Goal: Information Seeking & Learning: Check status

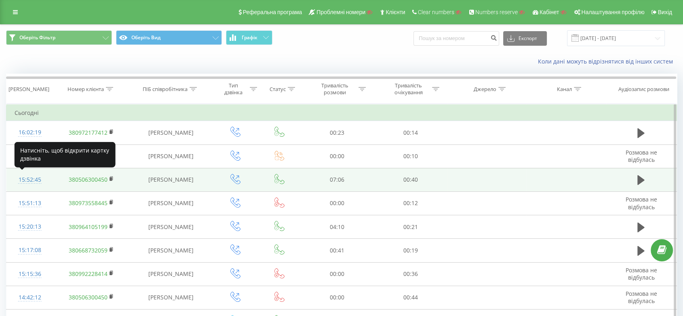
click at [38, 179] on div "15:52:45" at bounding box center [30, 180] width 31 height 16
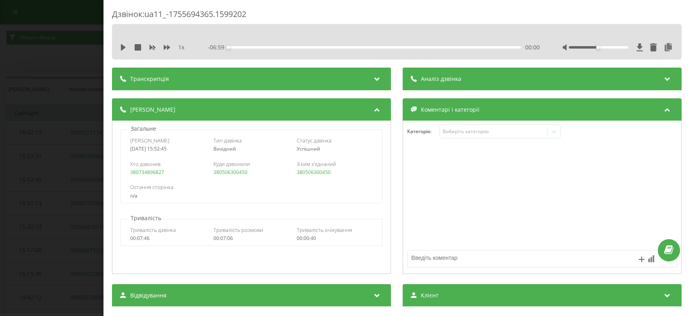
click at [447, 73] on div "Аналіз дзвінка" at bounding box center [542, 79] width 279 height 23
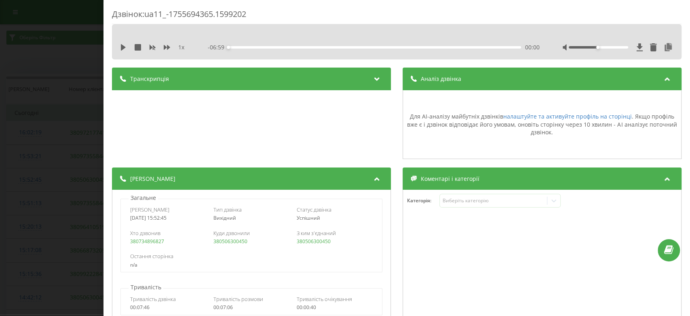
click at [447, 73] on div "Аналіз дзвінка" at bounding box center [542, 79] width 279 height 23
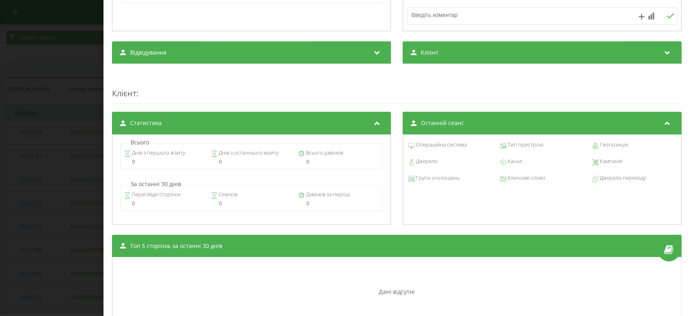
scroll to position [308, 0]
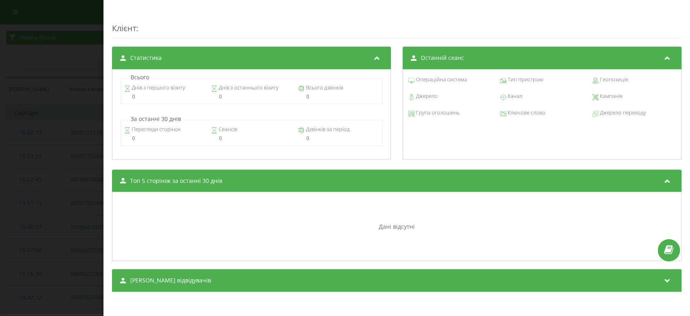
click at [55, 241] on div "Дзвінок : ua11_-1755694365.1599202 1 x - 06:59 00:00 00:00 Транскрипція Для AI-…" at bounding box center [345, 158] width 690 height 316
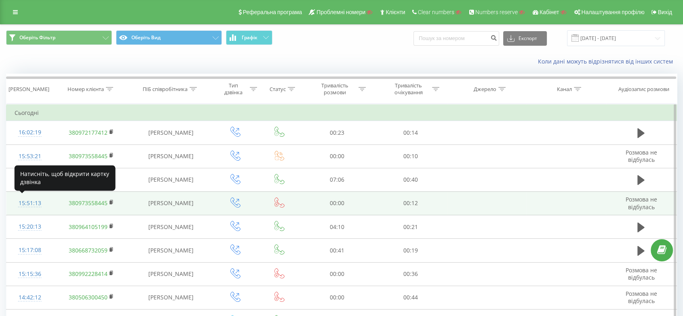
click at [40, 203] on div "15:51:13" at bounding box center [30, 203] width 31 height 16
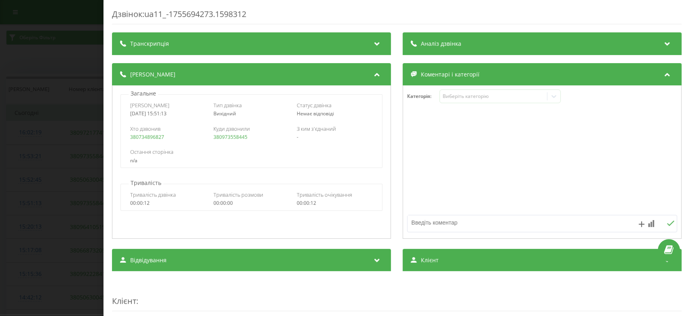
scroll to position [29, 0]
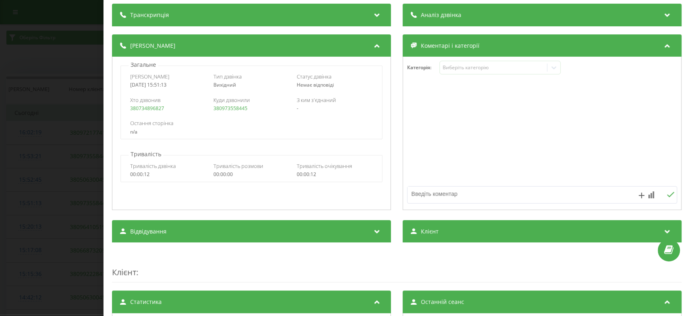
click at [450, 22] on div "Аналіз дзвінка" at bounding box center [542, 15] width 279 height 23
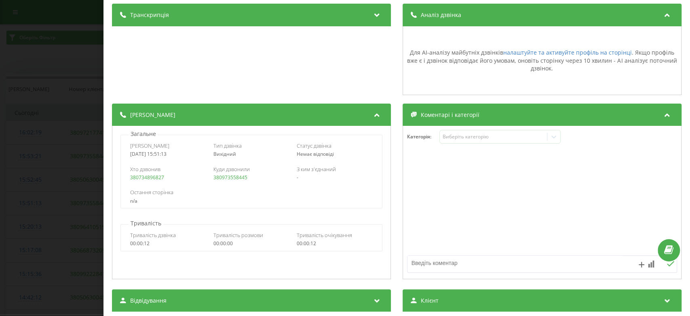
click at [450, 22] on div "Аналіз дзвінка" at bounding box center [542, 15] width 279 height 23
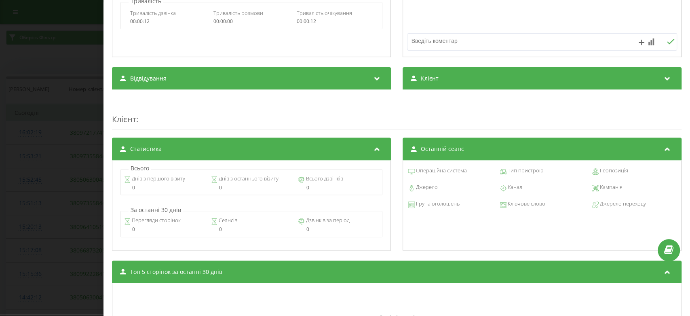
scroll to position [272, 0]
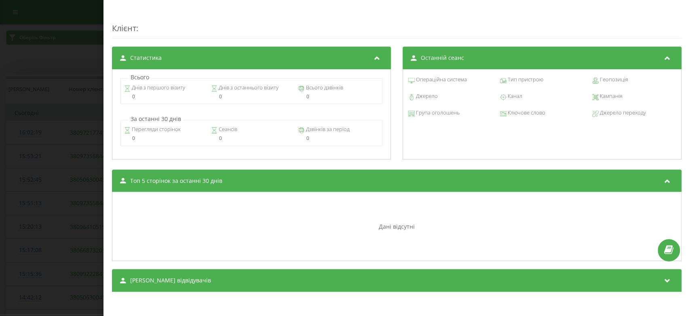
click at [84, 163] on div "Дзвінок : ua11_-1755694273.1598312 Транскрипція Для AI-аналізу майбутніх дзвінк…" at bounding box center [345, 158] width 690 height 316
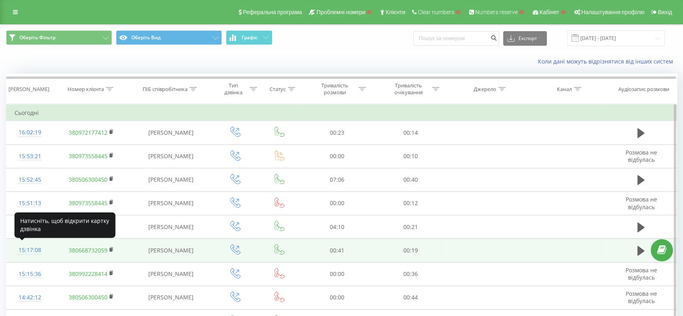
click at [26, 248] on div "15:17:08" at bounding box center [30, 250] width 31 height 16
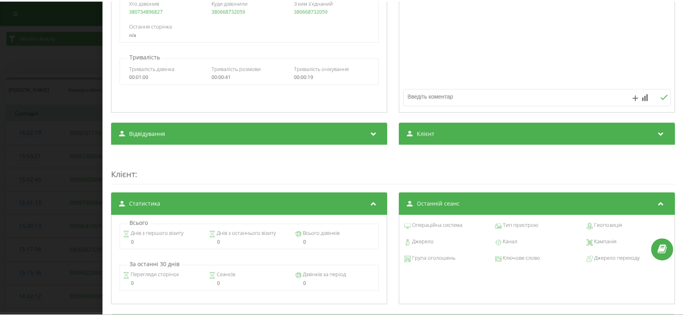
scroll to position [308, 0]
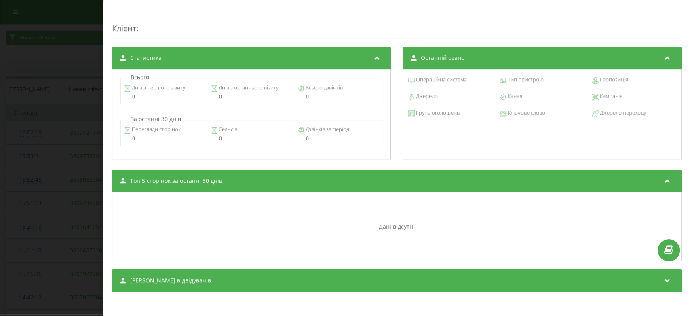
click at [63, 133] on div "Дзвінок : ua11_-1755692228.1588371 1 x - 00:40 00:00 00:00 Транскрипція 00:01 Н…" at bounding box center [345, 158] width 690 height 316
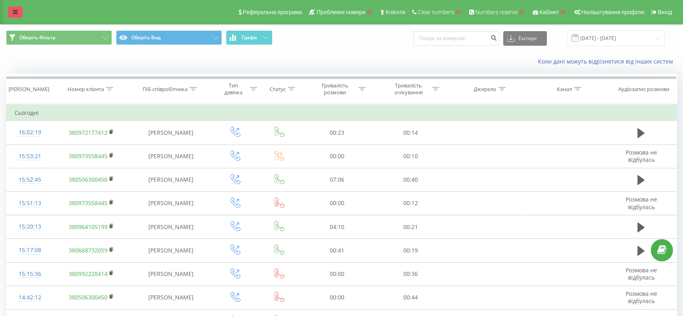
click at [15, 10] on icon at bounding box center [15, 12] width 5 height 6
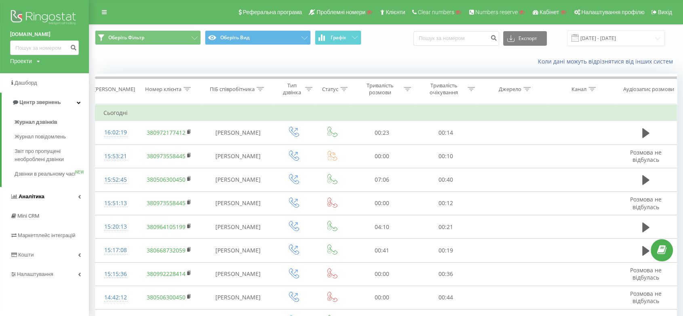
click at [51, 199] on link "Аналiтика" at bounding box center [44, 196] width 89 height 19
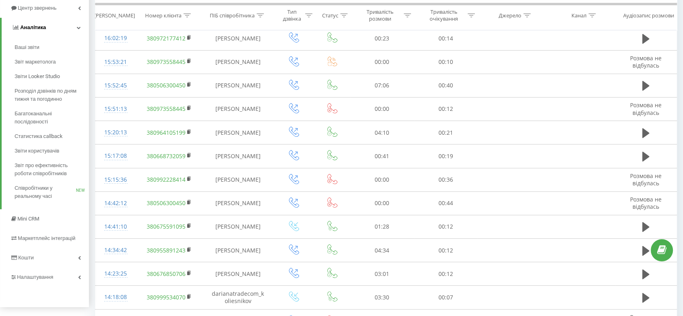
scroll to position [95, 0]
click at [49, 256] on link "Кошти" at bounding box center [44, 256] width 89 height 19
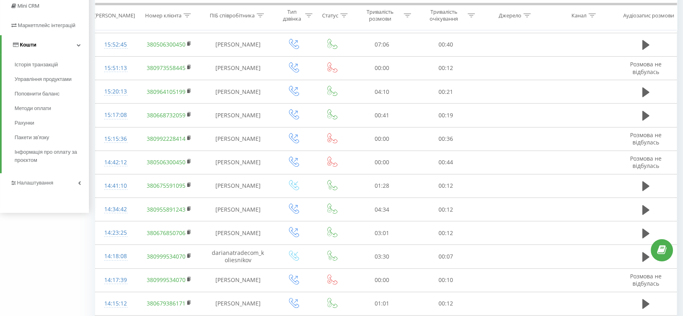
scroll to position [136, 0]
click at [53, 189] on link "Налаштування" at bounding box center [44, 181] width 89 height 19
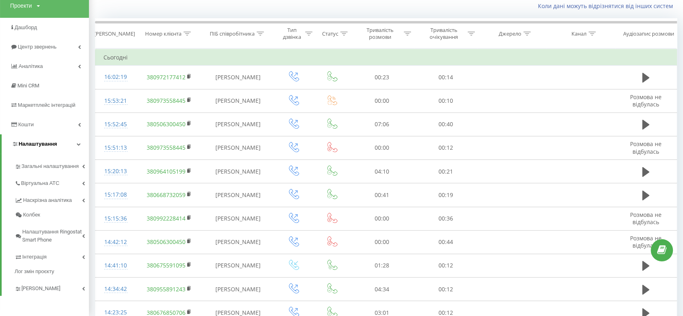
scroll to position [55, 0]
click at [49, 46] on span "Центр звернень" at bounding box center [38, 47] width 41 height 6
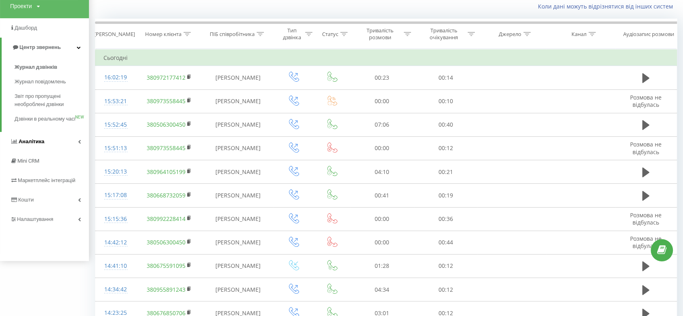
click at [36, 144] on span "Аналiтика" at bounding box center [32, 141] width 26 height 6
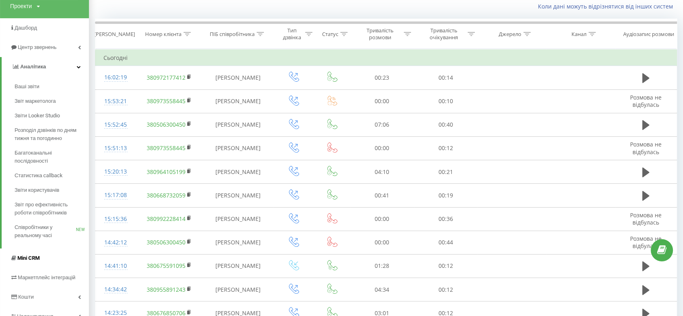
scroll to position [117, 0]
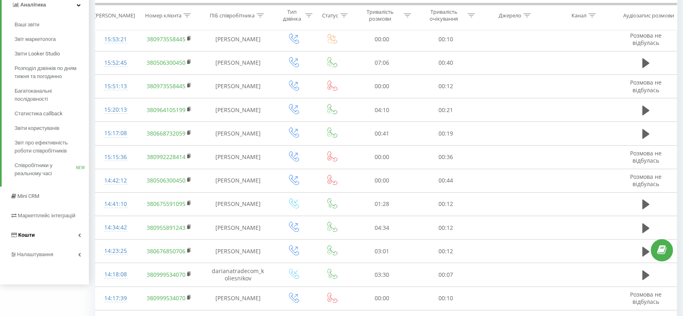
click at [45, 230] on link "Кошти" at bounding box center [44, 234] width 89 height 19
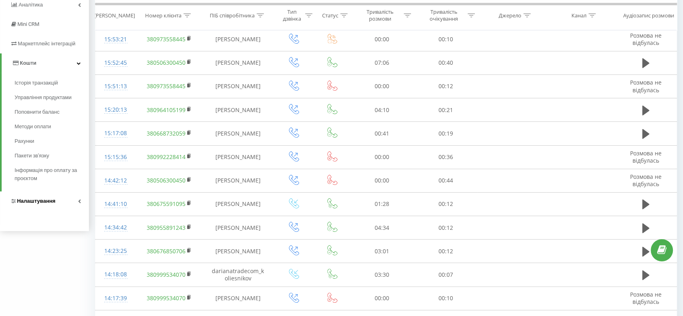
click at [55, 207] on link "Налаштування" at bounding box center [44, 200] width 89 height 19
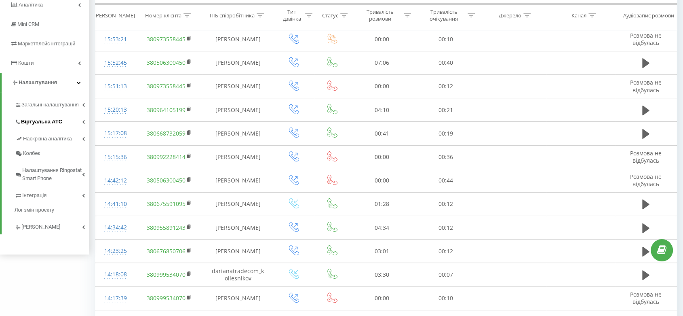
scroll to position [0, 0]
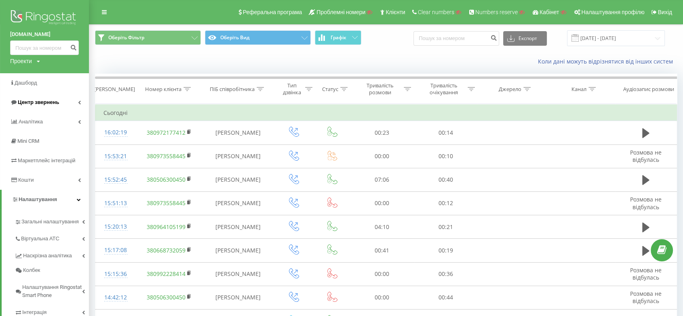
click at [67, 108] on link "Центр звернень" at bounding box center [44, 102] width 89 height 19
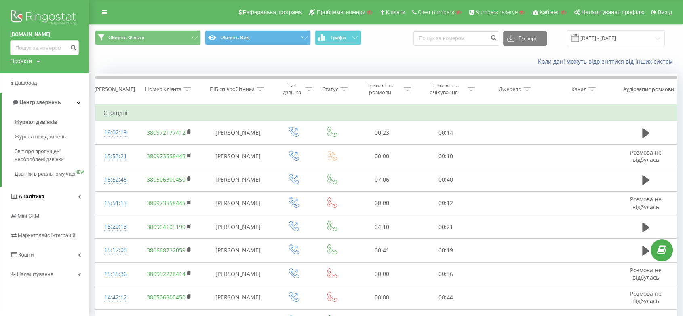
click at [47, 200] on link "Аналiтика" at bounding box center [44, 196] width 89 height 19
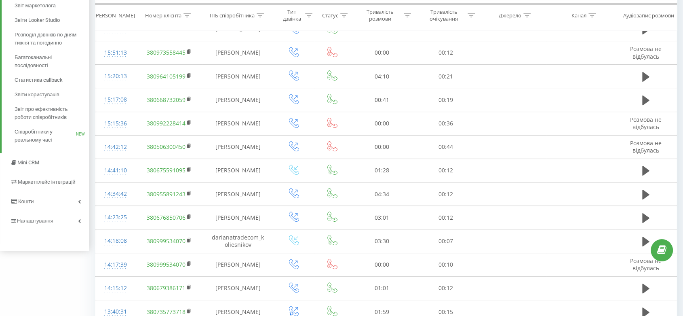
scroll to position [151, 0]
click at [39, 197] on link "Кошти" at bounding box center [44, 200] width 89 height 19
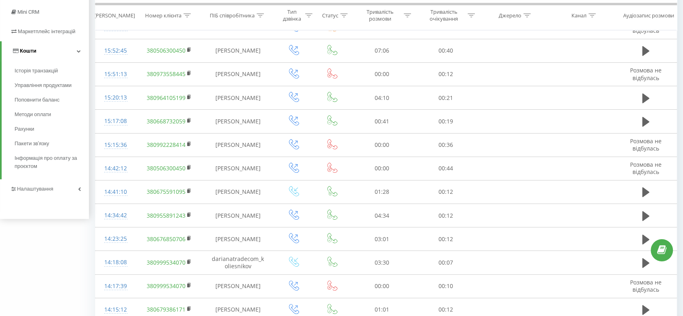
scroll to position [141, 0]
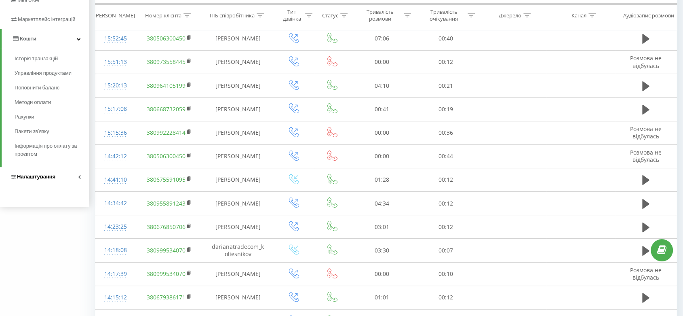
click at [40, 179] on span "Налаштування" at bounding box center [36, 176] width 38 height 6
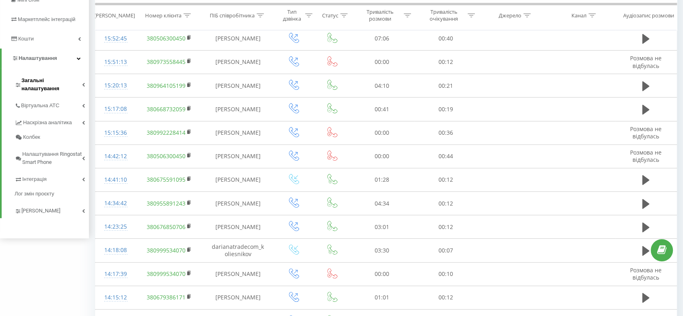
click at [80, 83] on link "Загальні налаштування" at bounding box center [52, 83] width 74 height 25
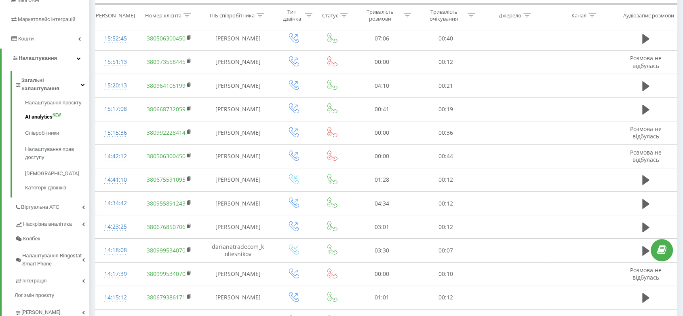
click at [58, 113] on span "AI analytics NEW" at bounding box center [43, 117] width 36 height 8
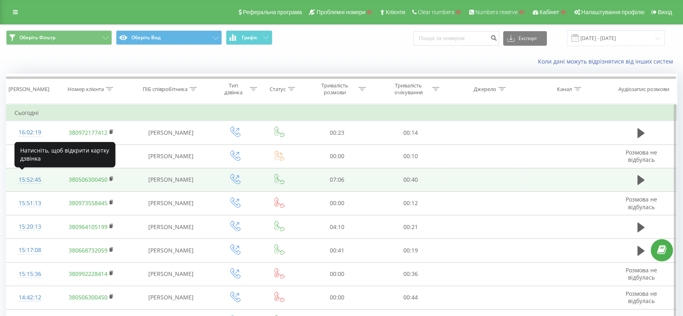
click at [34, 179] on div "15:52:45" at bounding box center [30, 180] width 31 height 16
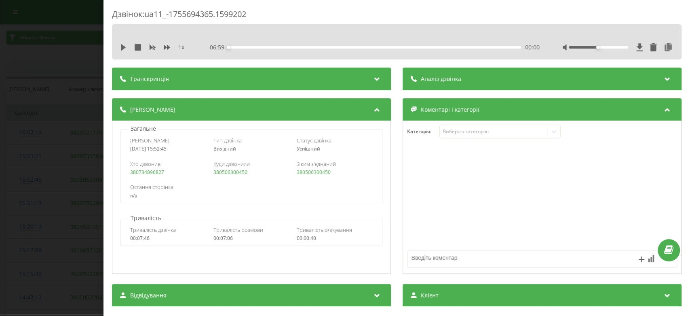
click at [437, 88] on div "Аналіз дзвінка" at bounding box center [542, 79] width 279 height 23
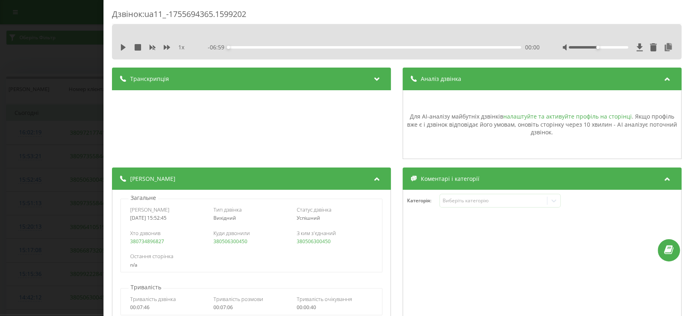
click at [541, 115] on link "налаштуйте та активуйте профіль на сторінці" at bounding box center [567, 116] width 129 height 8
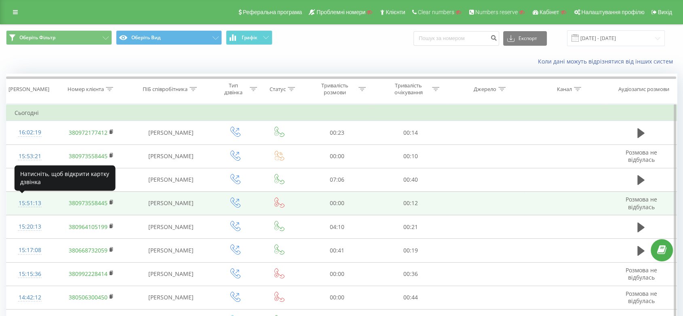
click at [23, 201] on div "15:51:13" at bounding box center [30, 203] width 31 height 16
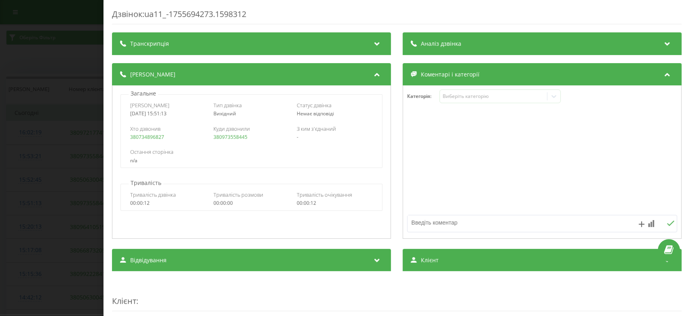
click at [72, 169] on div "Дзвінок : ua11_-1755694273.1598312 Транскрипція Для AI-аналізу майбутніх дзвінк…" at bounding box center [345, 158] width 690 height 316
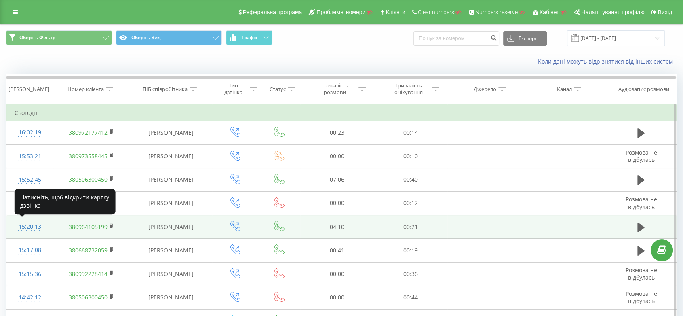
click at [29, 226] on div "15:20:13" at bounding box center [30, 227] width 31 height 16
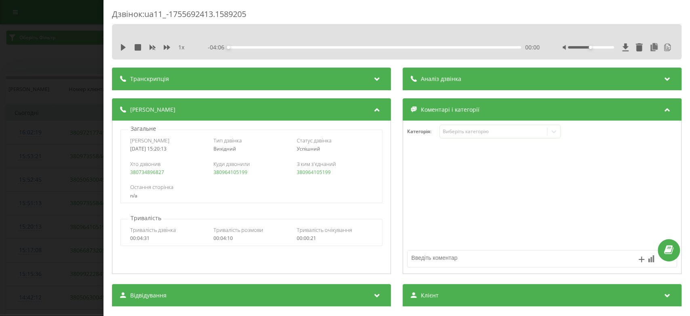
click at [455, 84] on div "Аналіз дзвінка" at bounding box center [542, 79] width 279 height 23
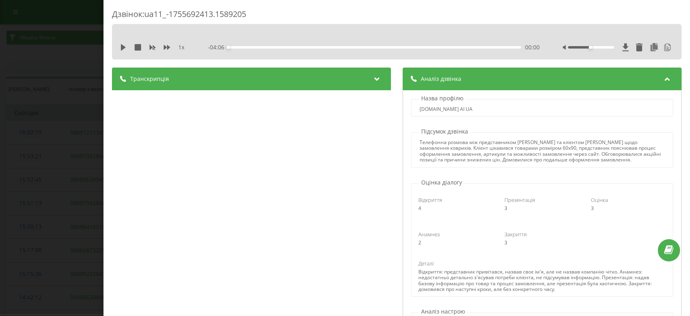
scroll to position [1, 0]
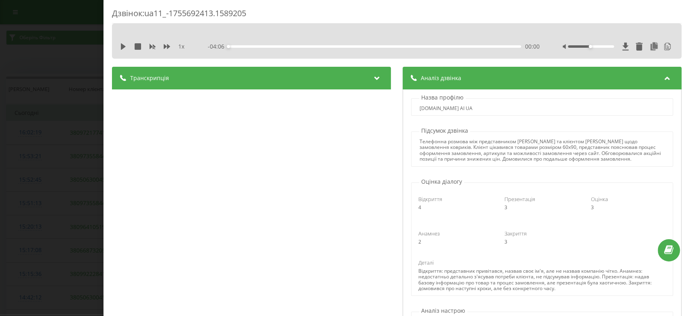
click at [94, 150] on div "Дзвінок : ua11_-1755692413.1589205 1 x - 04:06 00:00 00:00 Транскрипція 00:00 А…" at bounding box center [345, 158] width 690 height 316
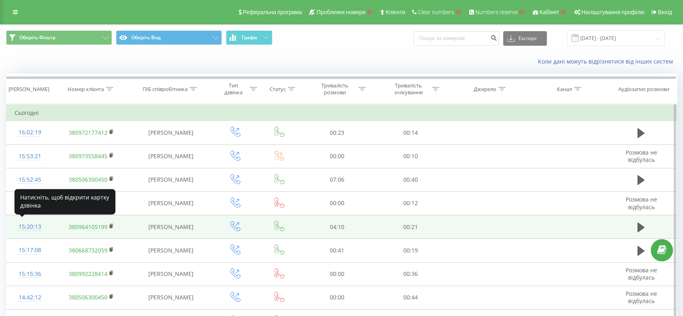
click at [23, 224] on div "15:20:13" at bounding box center [30, 227] width 31 height 16
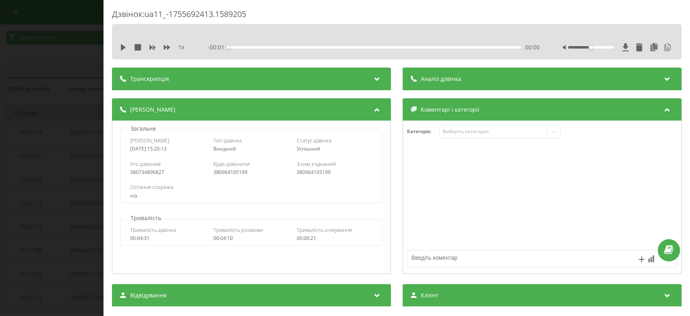
click at [460, 39] on div "Дзвінок : ua11_-1755692413.1589205 1 x - 00:01 00:00 00:00 Транскрипція Для AI-…" at bounding box center [397, 311] width 570 height 607
click at [445, 77] on span "Аналіз дзвінка" at bounding box center [441, 79] width 40 height 8
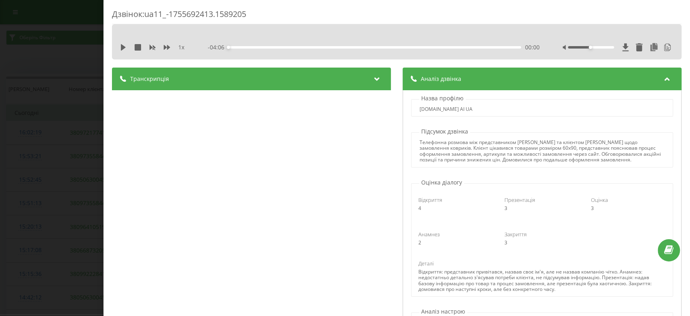
click at [63, 172] on div "Дзвінок : ua11_-1755692413.1589205 1 x - 04:06 00:00 00:00 Транскрипція 00:00 А…" at bounding box center [345, 158] width 690 height 316
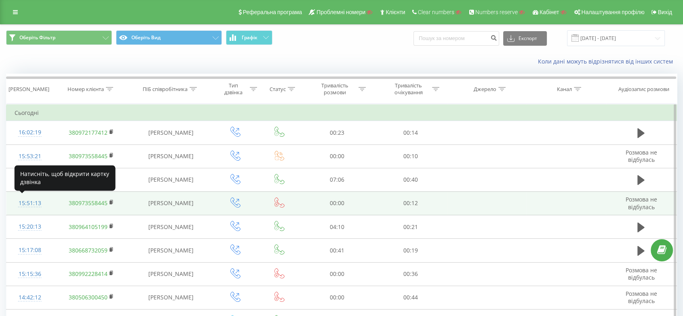
click at [30, 201] on div "15:51:13" at bounding box center [30, 203] width 31 height 16
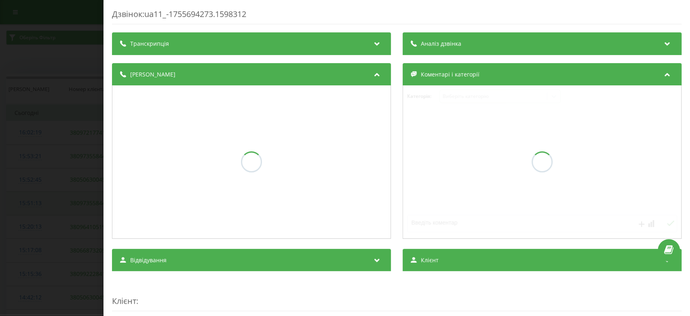
click at [30, 201] on div "Дзвінок : ua11_-1755694273.1598312 Транскрипція Аналіз дзвінка Деталі дзвінка К…" at bounding box center [345, 158] width 690 height 316
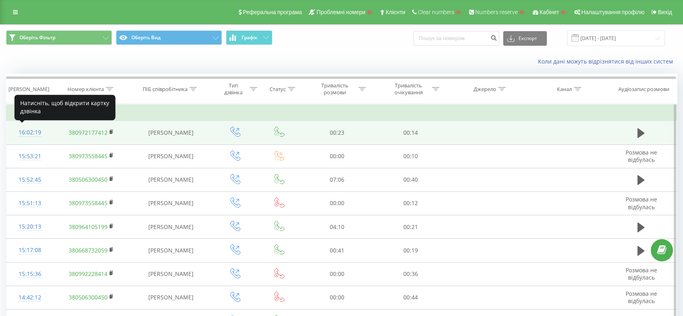
click at [20, 131] on div "16:02:19" at bounding box center [30, 133] width 31 height 16
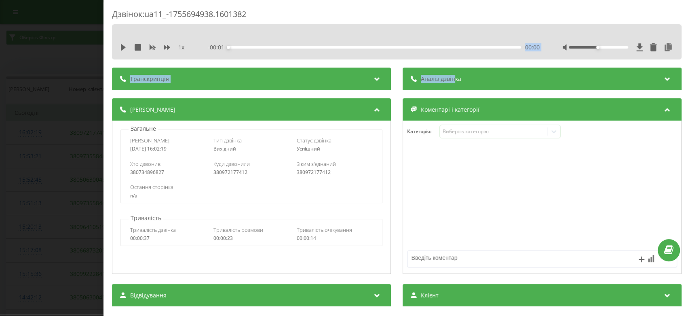
drag, startPoint x: 442, startPoint y: 65, endPoint x: 452, endPoint y: 78, distance: 15.5
click at [452, 78] on div "Дзвінок : ua11_-1755694938.1601382 1 x - 00:01 00:00 00:00 Транскрипція Для AI-…" at bounding box center [397, 311] width 570 height 607
click at [452, 78] on span "Аналіз дзвінка" at bounding box center [441, 79] width 40 height 8
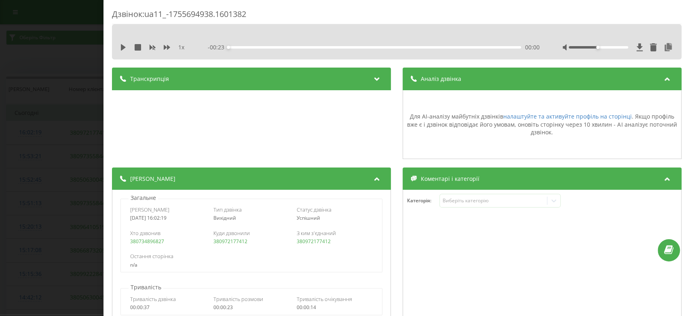
click at [68, 155] on div "Дзвінок : ua11_-1755694938.1601382 1 x - 00:23 00:00 00:00 Транскрипція Для AI-…" at bounding box center [345, 158] width 690 height 316
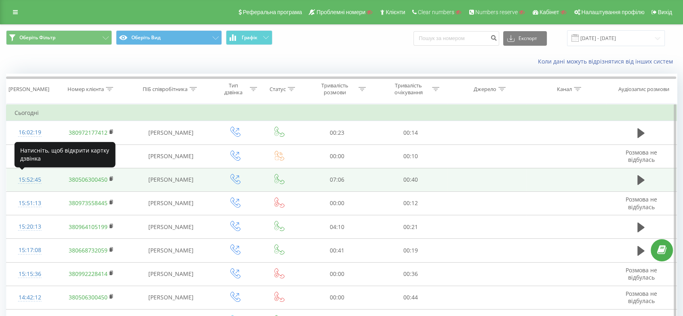
click at [21, 182] on div "15:52:45" at bounding box center [30, 180] width 31 height 16
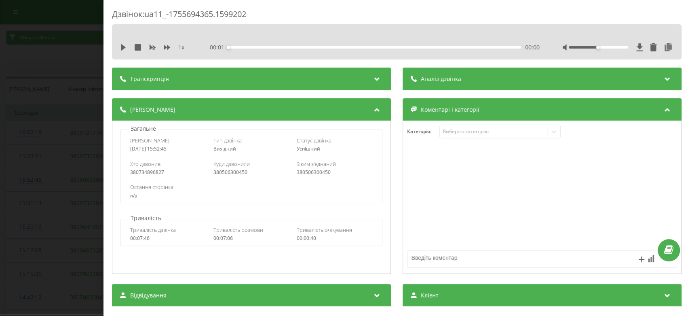
click at [445, 74] on div "Аналіз дзвінка" at bounding box center [542, 79] width 279 height 23
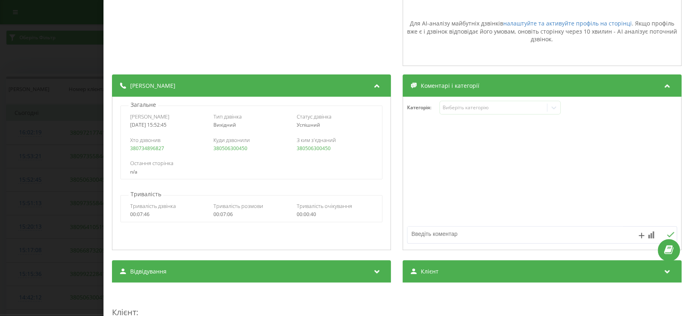
scroll to position [93, 0]
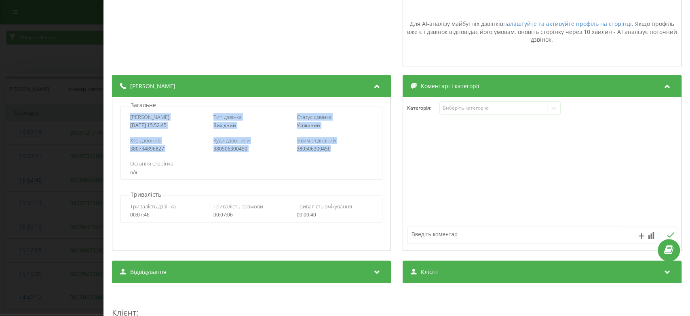
drag, startPoint x: 125, startPoint y: 115, endPoint x: 342, endPoint y: 151, distance: 220.9
click at [342, 151] on div "Дата дзвінка 2025-08-20 15:52:45 Тип дзвінка Вихідний Статус дзвінка Успішний Х…" at bounding box center [251, 143] width 262 height 74
copy div "Дата дзвінка 2025-08-20 15:52:45 Тип дзвінка Вихідний Статус дзвінка Успішний Х…"
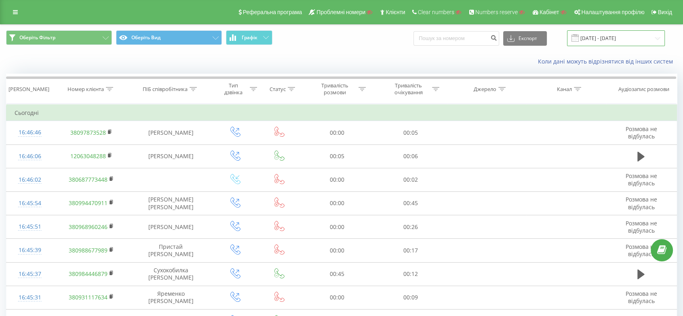
click at [603, 34] on input "[DATE] - [DATE]" at bounding box center [616, 38] width 98 height 16
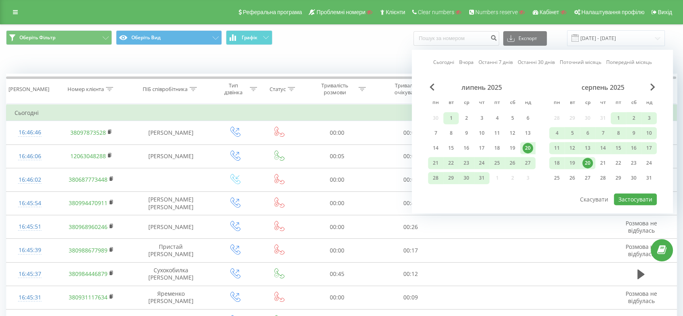
click at [446, 120] on div "1" at bounding box center [451, 118] width 11 height 11
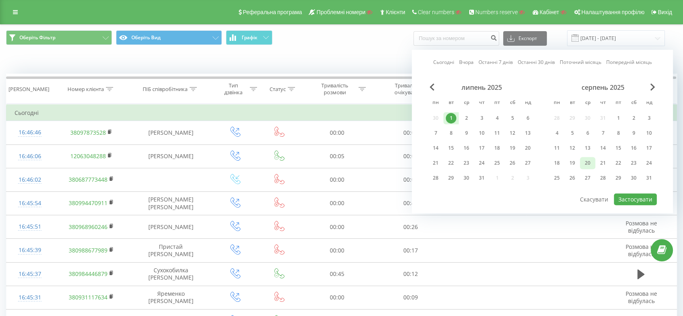
click at [587, 166] on div "20" at bounding box center [588, 163] width 11 height 11
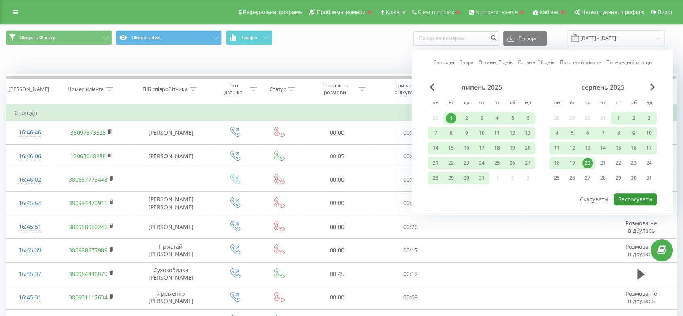
click at [623, 196] on button "Застосувати" at bounding box center [635, 199] width 43 height 12
type input "01.07.2025 - 20.08.2025"
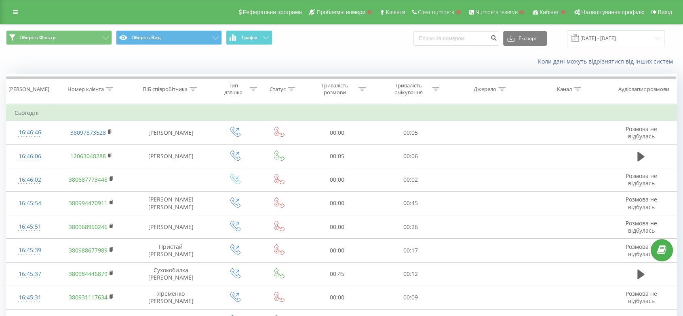
click at [6, 12] on div "Реферальна програма Проблемні номери Клієнти Clear numbers Numbers reserve Кабі…" at bounding box center [341, 12] width 683 height 24
click at [8, 10] on link at bounding box center [15, 11] width 15 height 11
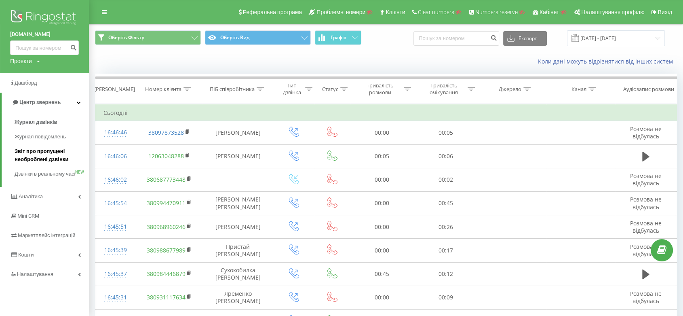
scroll to position [49, 0]
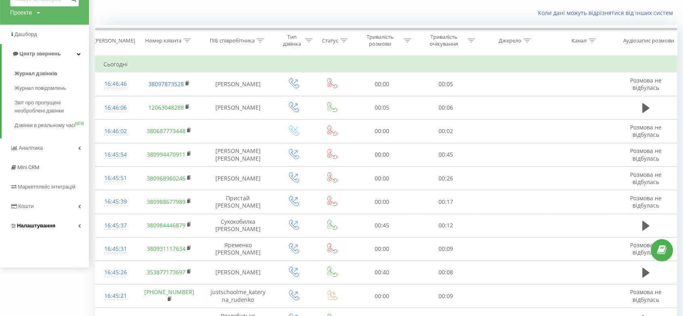
click at [29, 228] on span "Налаштування" at bounding box center [36, 225] width 38 height 6
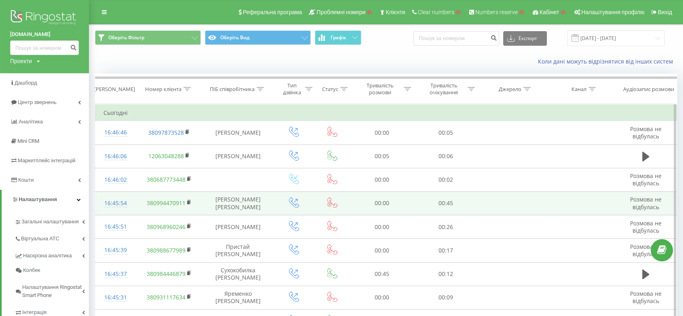
scroll to position [0, 0]
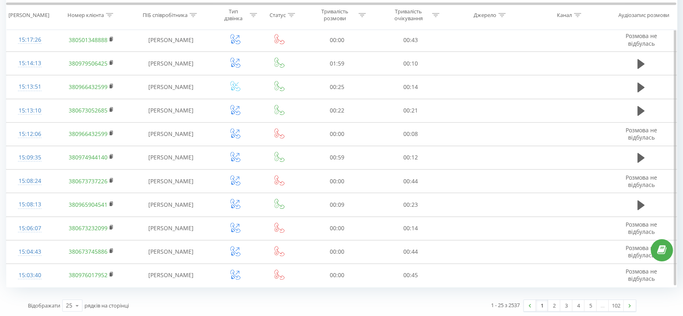
scroll to position [422, 0]
click at [548, 302] on link "2" at bounding box center [554, 305] width 12 height 11
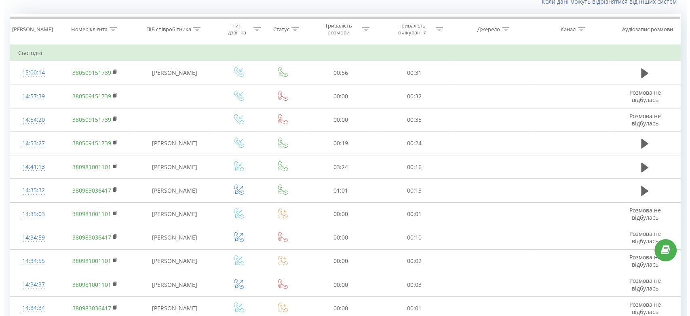
scroll to position [53, 0]
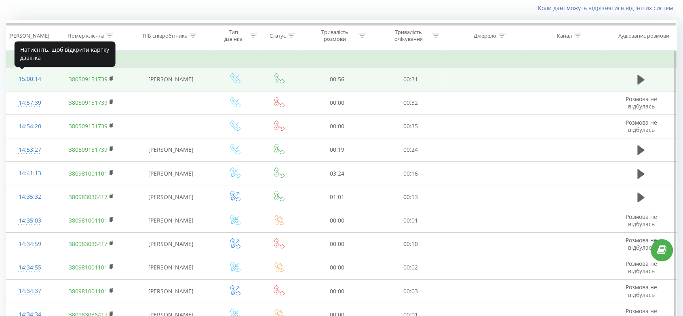
click at [40, 77] on div "15:00:14" at bounding box center [30, 79] width 31 height 16
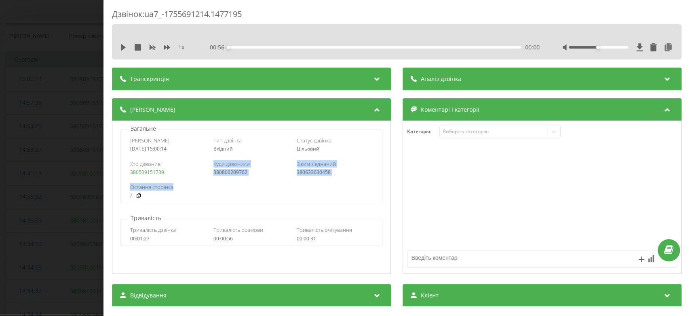
drag, startPoint x: 204, startPoint y: 170, endPoint x: 262, endPoint y: 183, distance: 58.8
click at [262, 183] on div "Дата дзвінка 2025-08-20 15:00:14 Тип дзвінка Вхідний Статус дзвінка Цільовий Хт…" at bounding box center [251, 166] width 262 height 74
click at [259, 170] on div "380800209762" at bounding box center [251, 172] width 76 height 6
drag, startPoint x: 259, startPoint y: 170, endPoint x: 210, endPoint y: 174, distance: 48.6
click at [210, 174] on div "Хто дзвонив 380509151739 Куди дзвонили 380800209762 З ким з'єднаний 380633630458" at bounding box center [251, 167] width 261 height 23
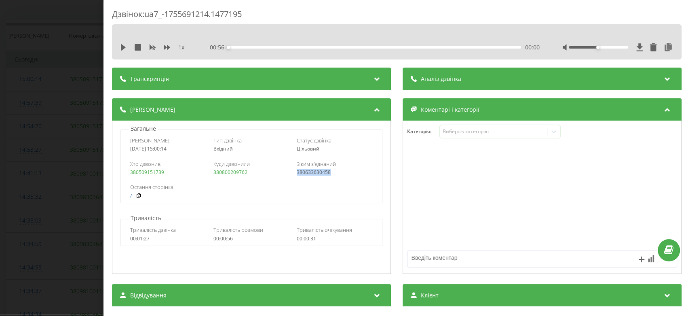
drag, startPoint x: 340, startPoint y: 173, endPoint x: 291, endPoint y: 176, distance: 49.0
click at [291, 176] on div "Хто дзвонив 380509151739 Куди дзвонили 380800209762 З ким з'єднаний 380633630458" at bounding box center [251, 167] width 261 height 23
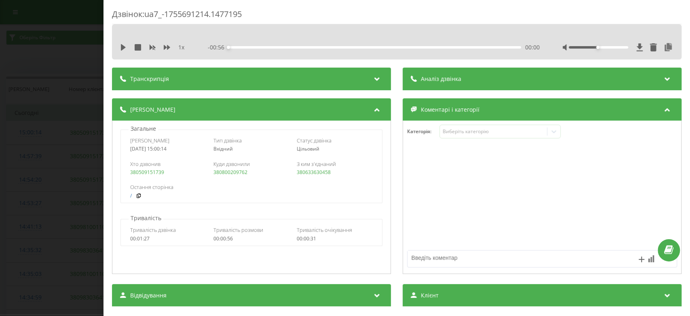
click at [63, 70] on div "Дзвінок : ua7_-1755691214.1477195 1 x - 00:56 00:00 00:00 Транскрипція Для AI-а…" at bounding box center [345, 158] width 690 height 316
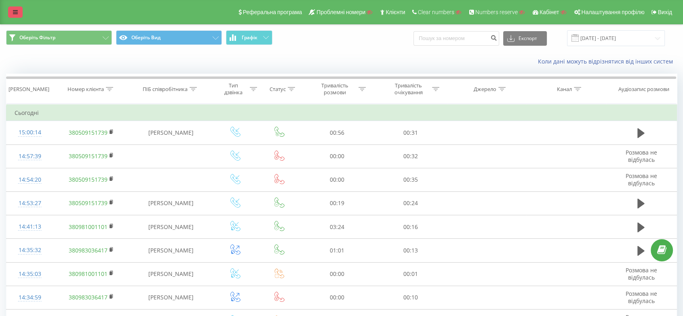
click at [8, 9] on link at bounding box center [15, 11] width 15 height 11
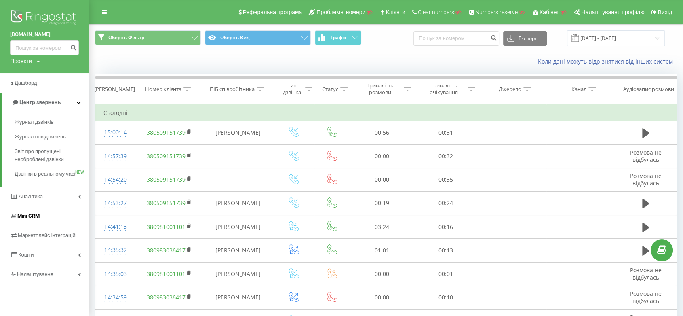
scroll to position [58, 0]
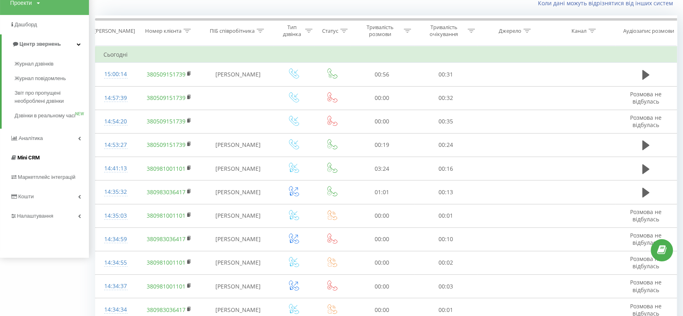
click at [42, 219] on span "Налаштування" at bounding box center [35, 216] width 36 height 6
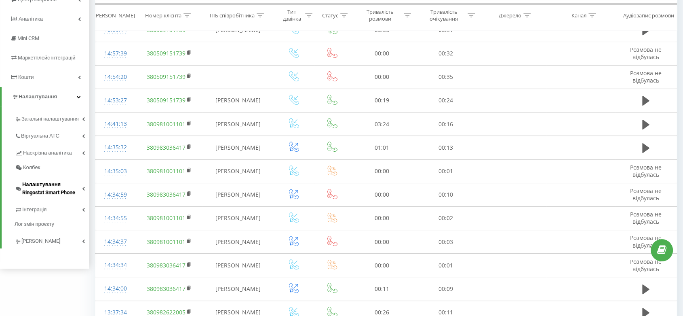
scroll to position [103, 0]
click at [55, 142] on link "Віртуальна АТС" at bounding box center [52, 133] width 74 height 17
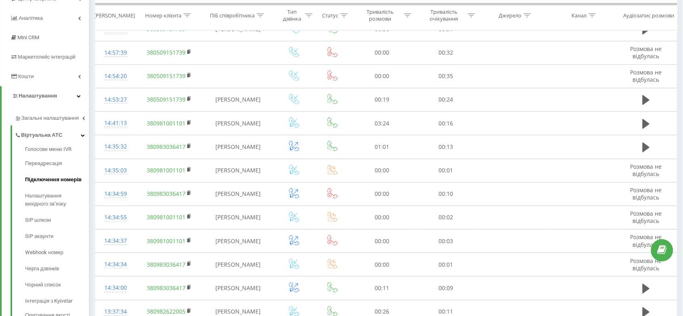
click at [58, 180] on span "Підключення номерів" at bounding box center [53, 179] width 57 height 8
